Goal: Navigation & Orientation: Find specific page/section

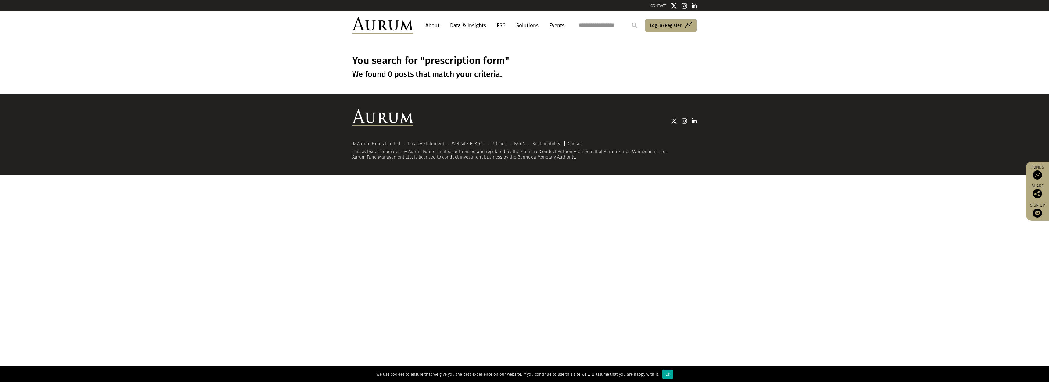
click at [402, 29] on img at bounding box center [382, 25] width 61 height 16
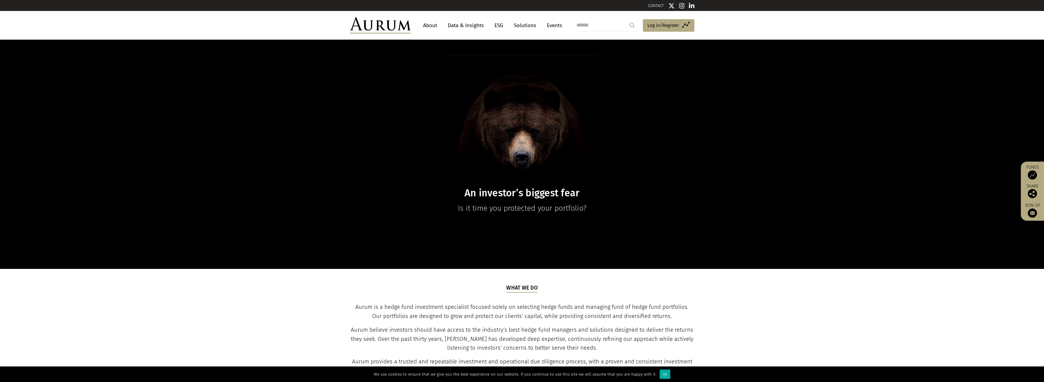
click at [501, 26] on link "ESG" at bounding box center [498, 25] width 15 height 11
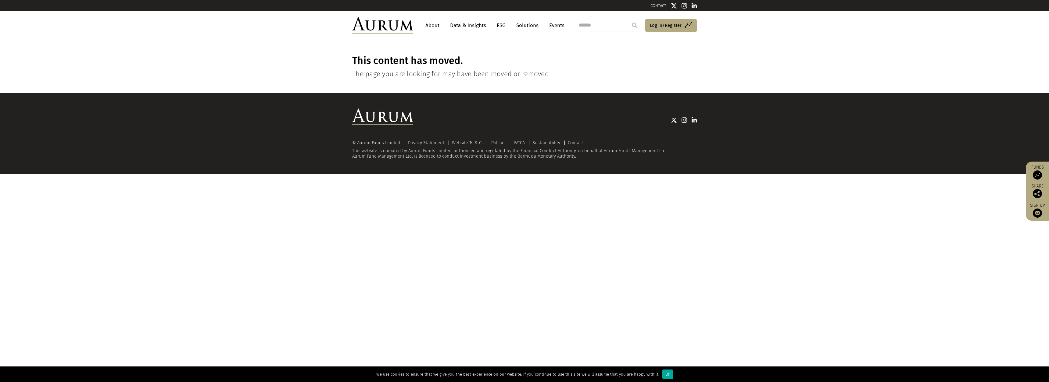
click at [520, 23] on link "Solutions" at bounding box center [527, 25] width 28 height 11
